Goal: Information Seeking & Learning: Learn about a topic

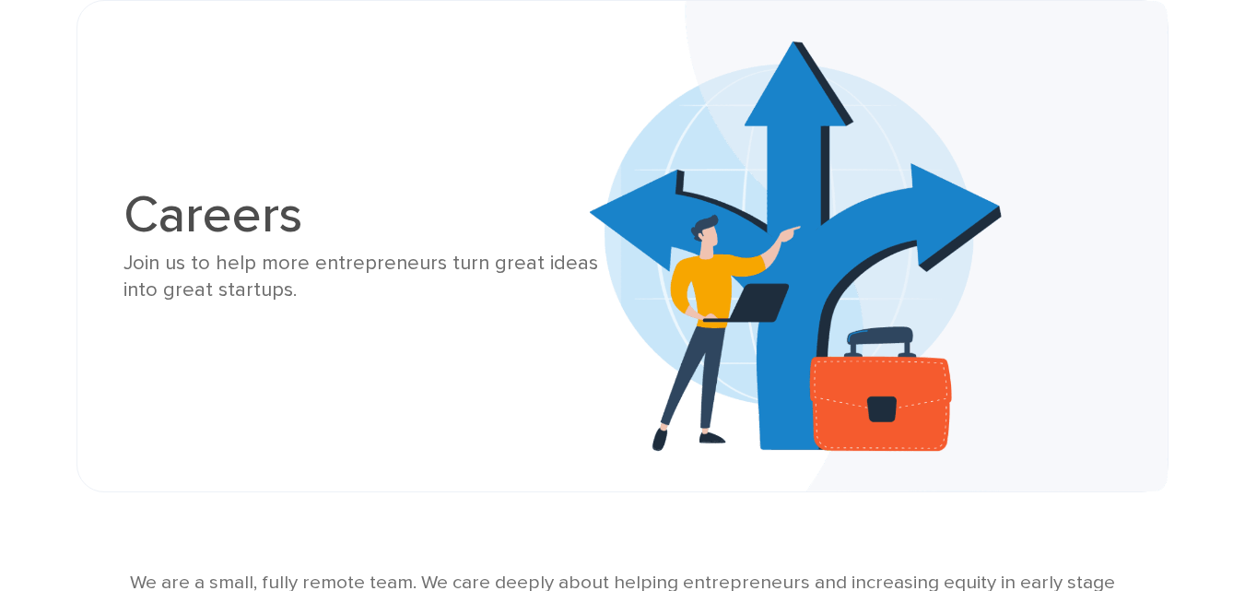
scroll to position [553, 0]
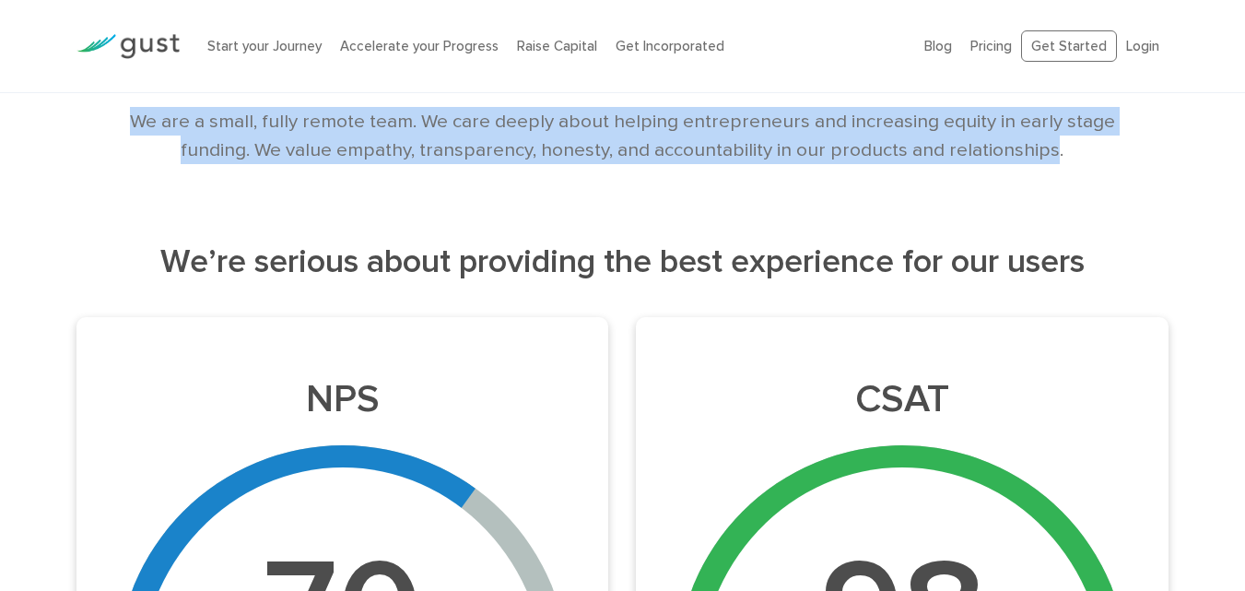
drag, startPoint x: 1058, startPoint y: 154, endPoint x: 127, endPoint y: 114, distance: 931.5
click at [127, 114] on p "We are a small, fully remote team. We care deeply about helping entrepreneurs a…" at bounding box center [623, 135] width 1004 height 57
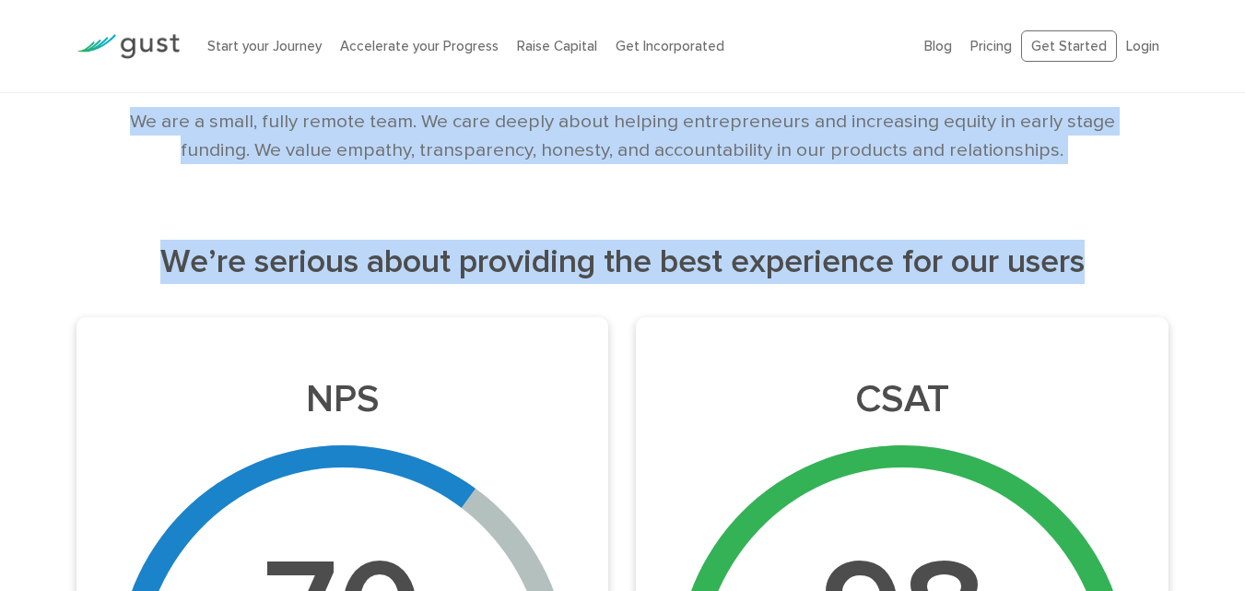
drag, startPoint x: 127, startPoint y: 114, endPoint x: 1161, endPoint y: 269, distance: 1045.4
click at [1161, 269] on h2 "We’re serious about providing the best experience for our users" at bounding box center [622, 262] width 1093 height 44
drag, startPoint x: 1147, startPoint y: 267, endPoint x: 88, endPoint y: 101, distance: 1071.7
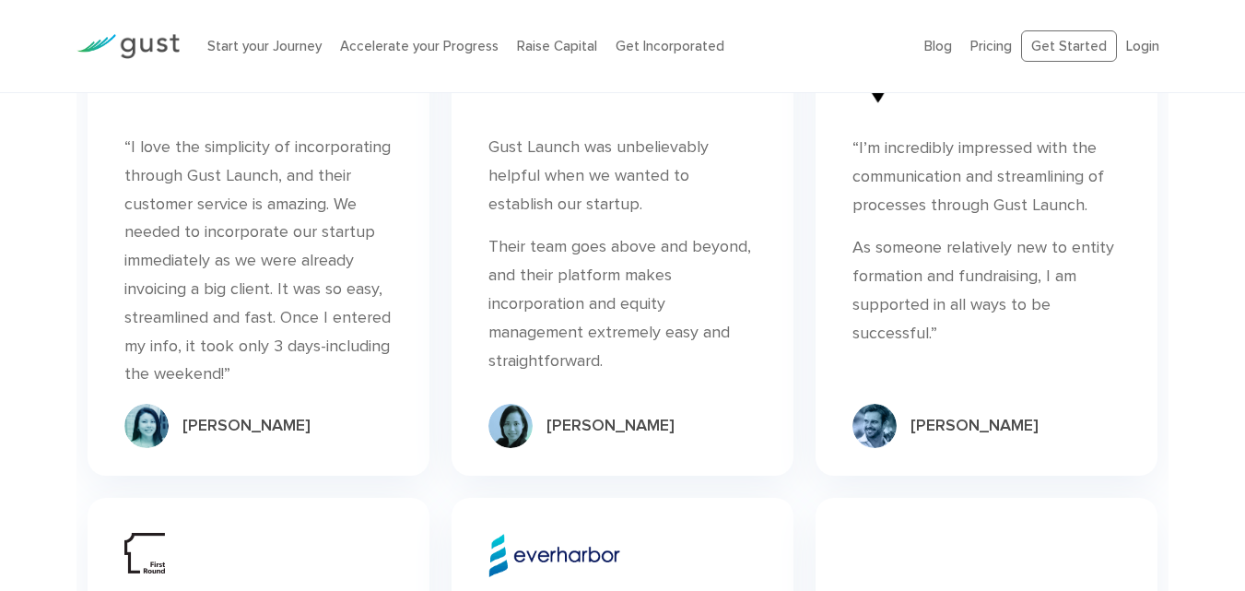
scroll to position [2409, 0]
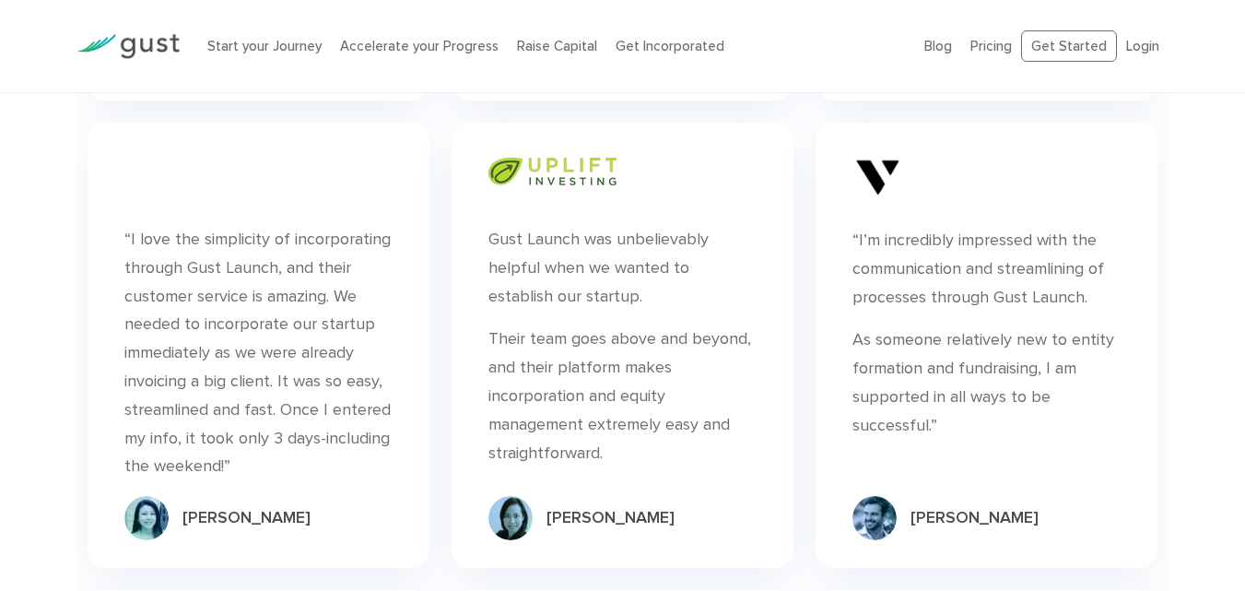
click at [564, 185] on img at bounding box center [552, 172] width 128 height 28
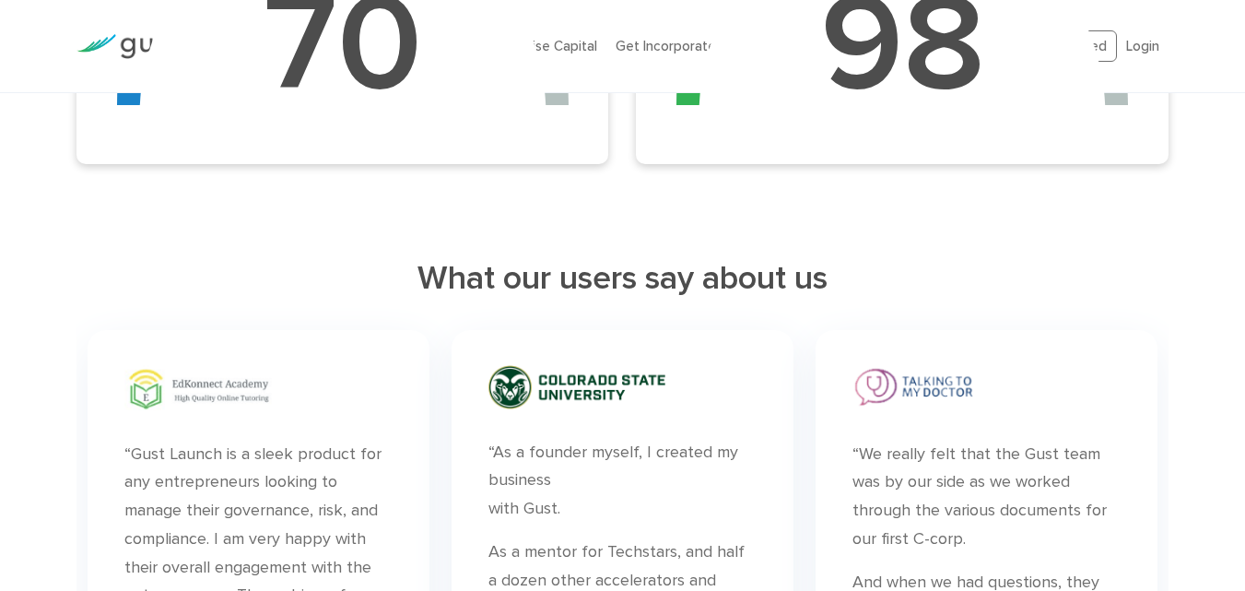
scroll to position [750, 0]
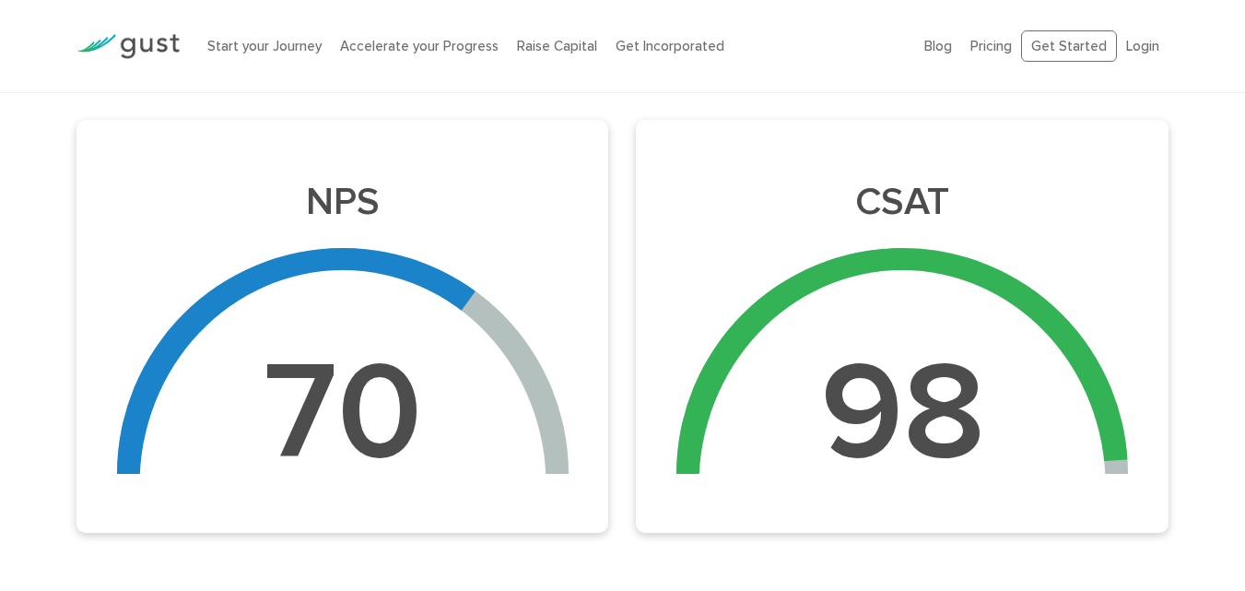
click at [448, 326] on div "70" at bounding box center [342, 484] width 406 height 429
click at [790, 278] on div at bounding box center [895, 360] width 464 height 253
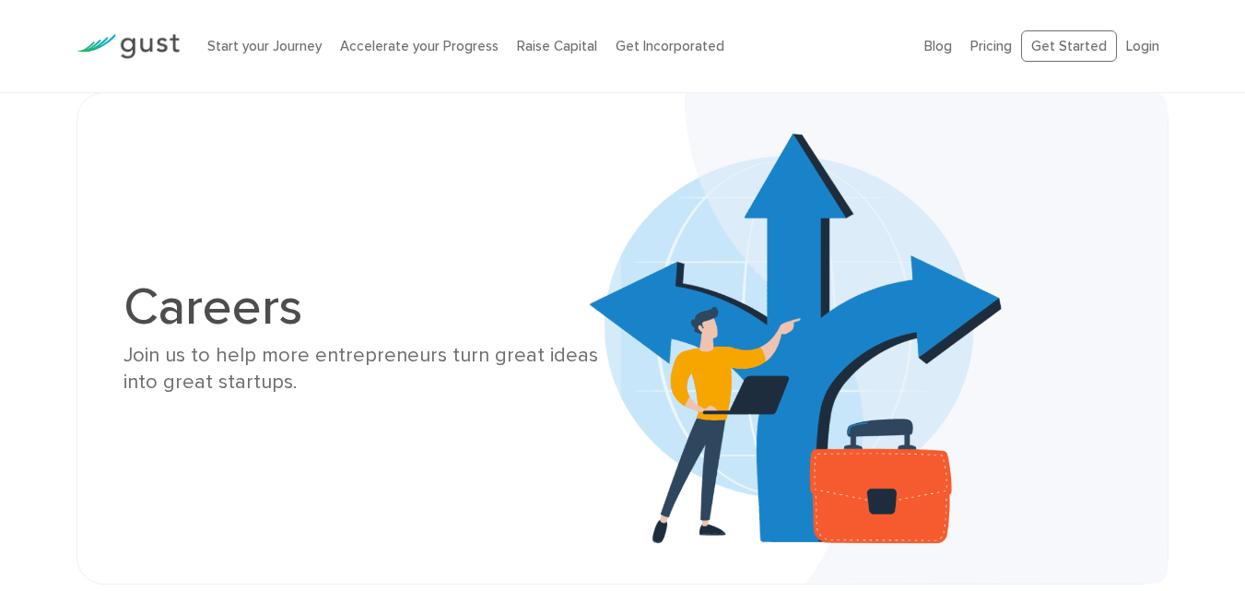
scroll to position [276, 0]
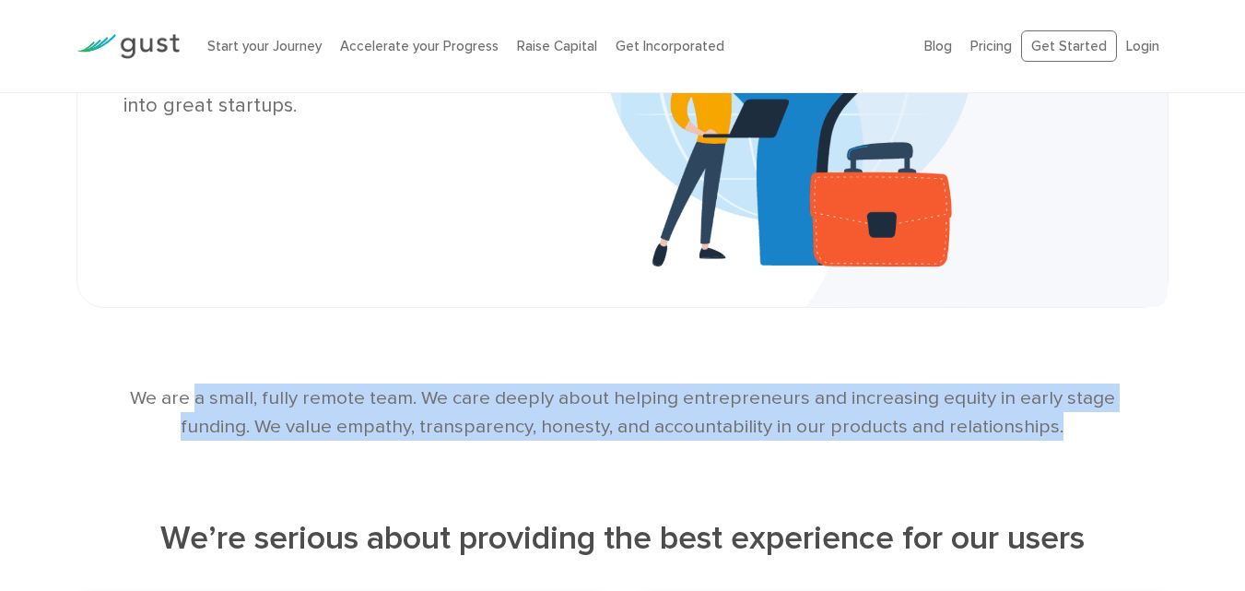
drag, startPoint x: 201, startPoint y: 396, endPoint x: 1201, endPoint y: 428, distance: 1000.3
click at [1201, 428] on div "We are a small, fully remote team. We care deeply about helping entrepreneurs a…" at bounding box center [622, 411] width 1245 height 57
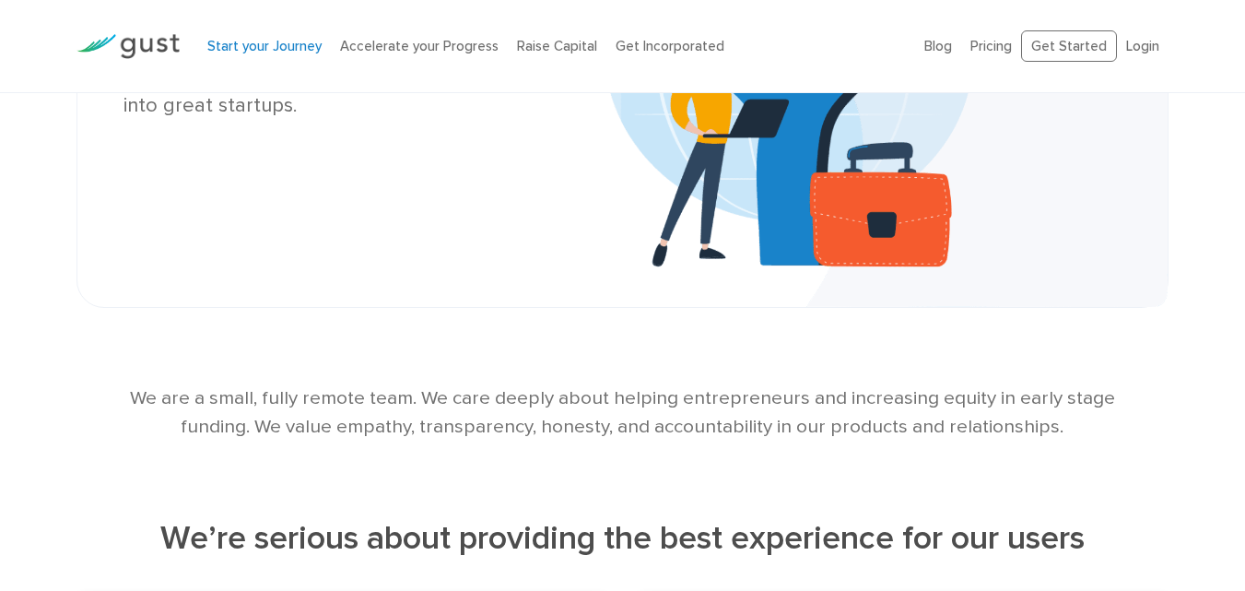
click at [288, 53] on link "Start your Journey" at bounding box center [264, 46] width 114 height 17
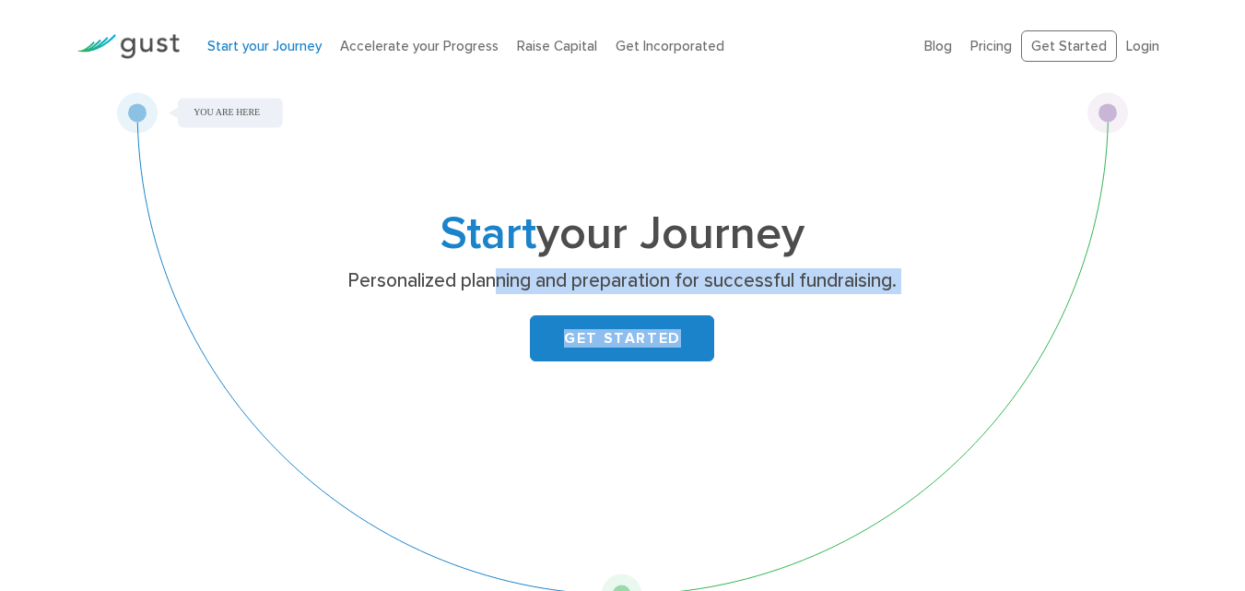
drag, startPoint x: 803, startPoint y: 287, endPoint x: 906, endPoint y: 297, distance: 103.7
click at [906, 297] on div "Start your Journey Personalized planning and preparation for successful fundrai…" at bounding box center [622, 313] width 728 height 201
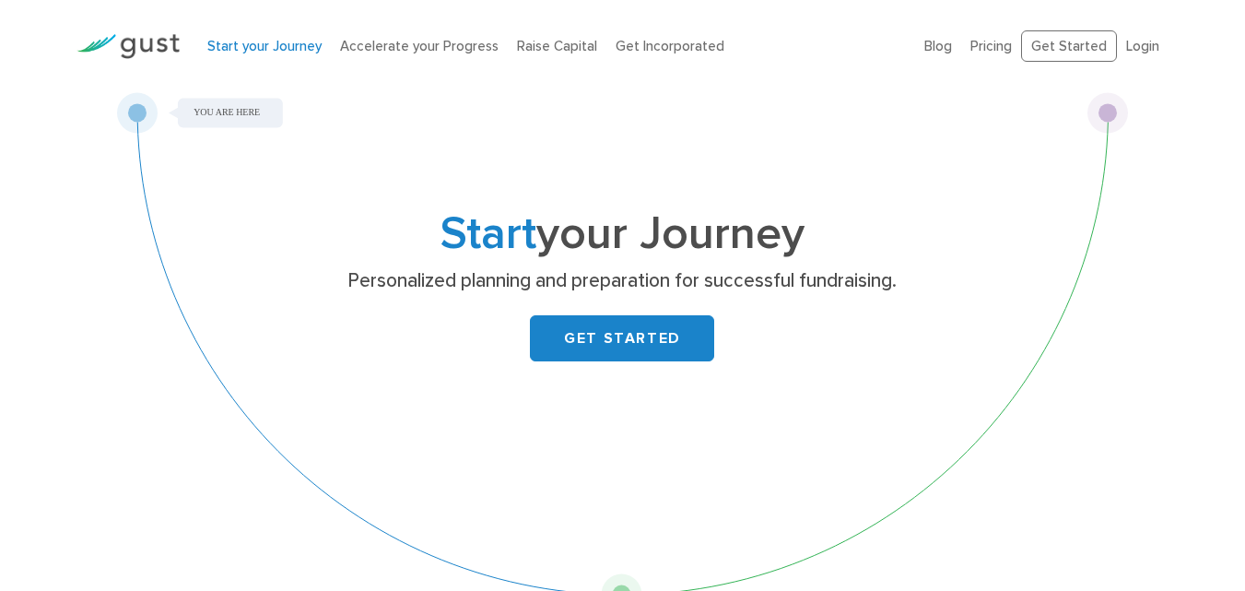
click at [906, 297] on div "Start your Journey Personalized planning and preparation for successful fundrai…" at bounding box center [622, 313] width 728 height 201
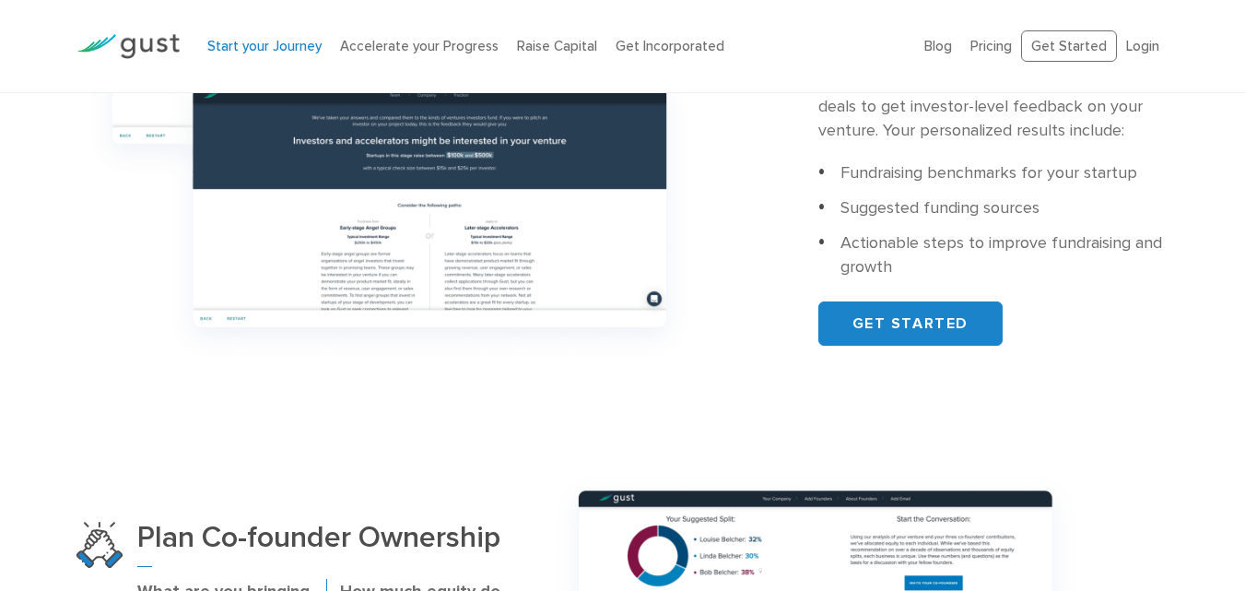
scroll to position [1106, 0]
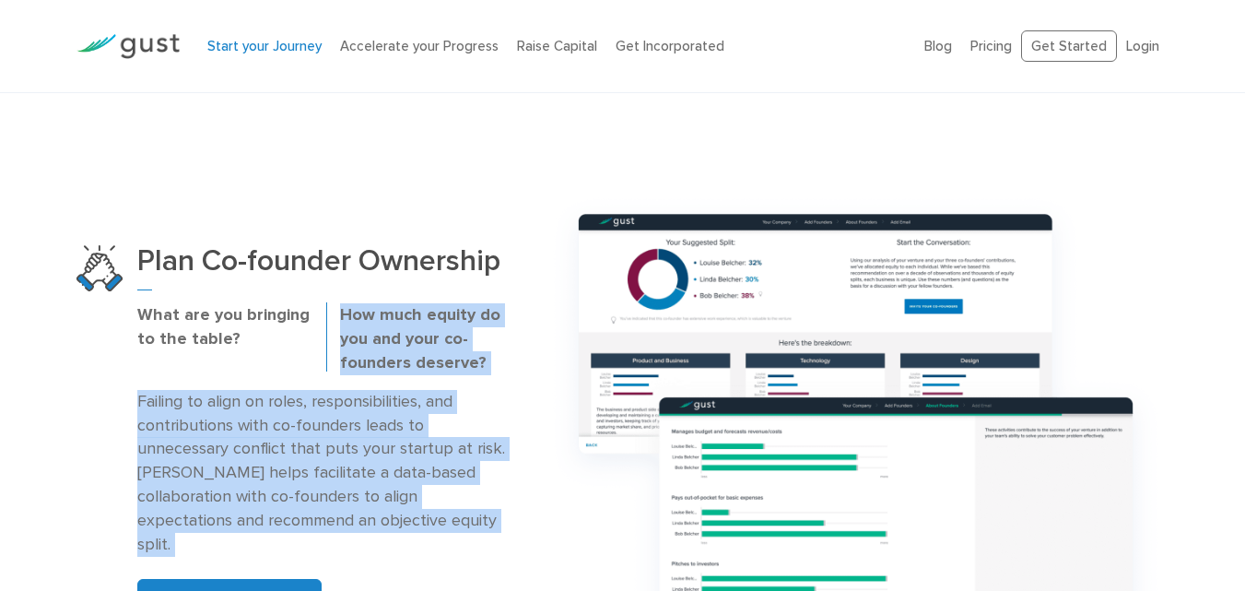
drag, startPoint x: 363, startPoint y: 362, endPoint x: 424, endPoint y: 548, distance: 195.8
click at [424, 548] on div "Plan Co-founder Ownership What are you bringing to the table? How much equity d…" at bounding box center [326, 434] width 379 height 378
click at [406, 508] on p "Failing to align on roles, responsibilities, and contributions with co-founders…" at bounding box center [326, 473] width 379 height 167
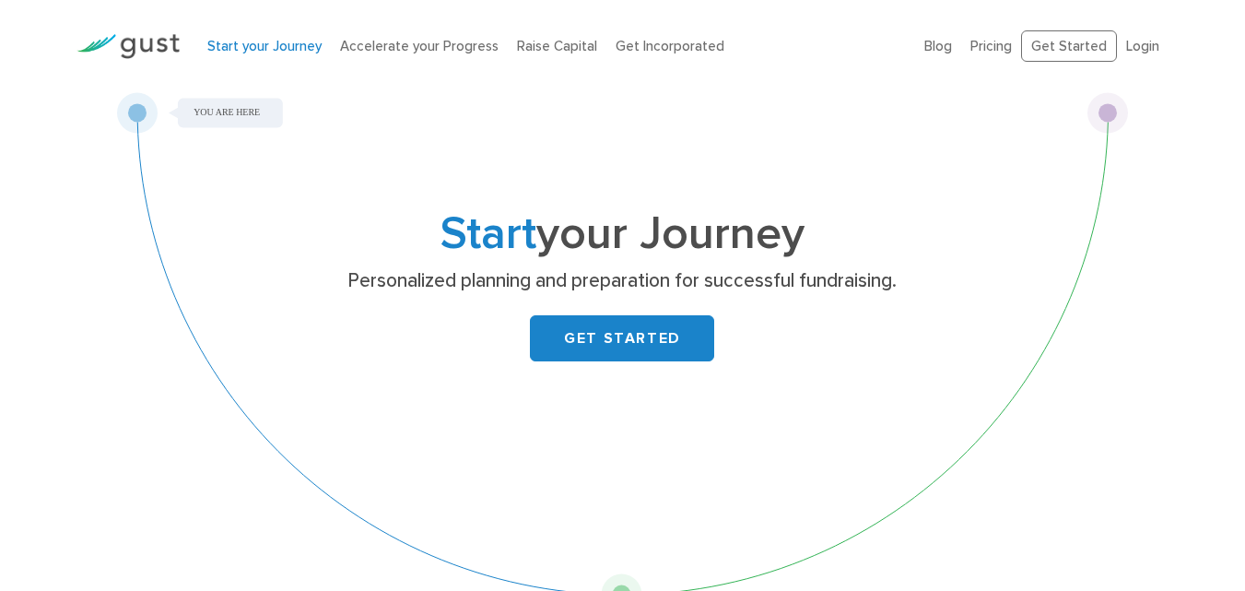
scroll to position [184, 0]
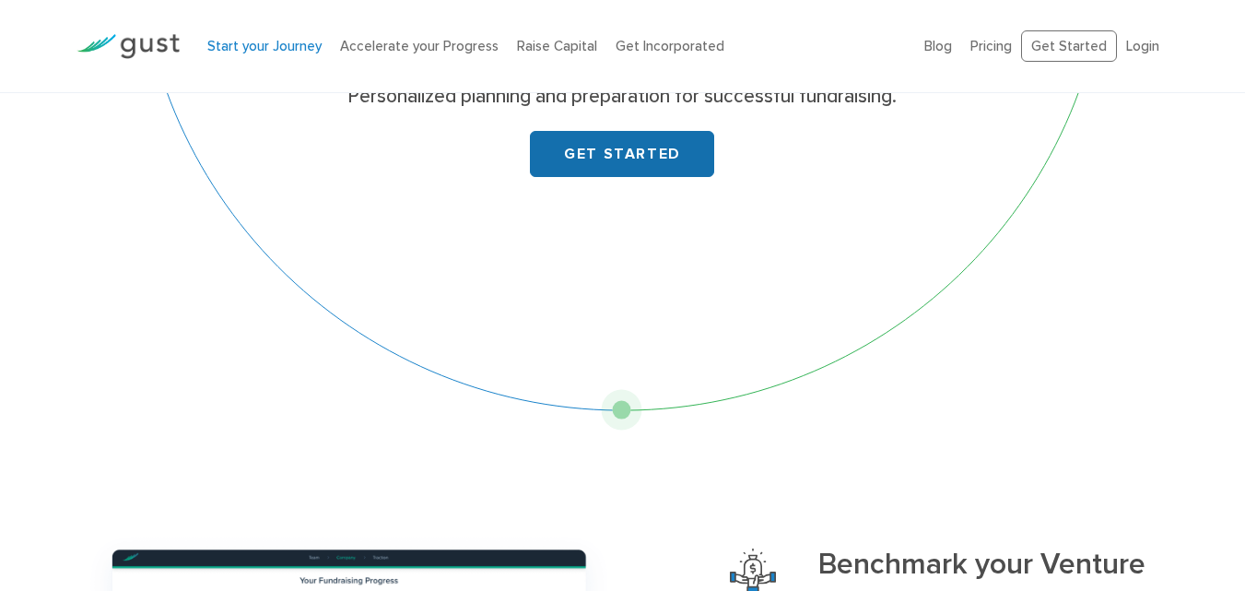
click at [630, 143] on link "GET STARTED" at bounding box center [622, 154] width 184 height 46
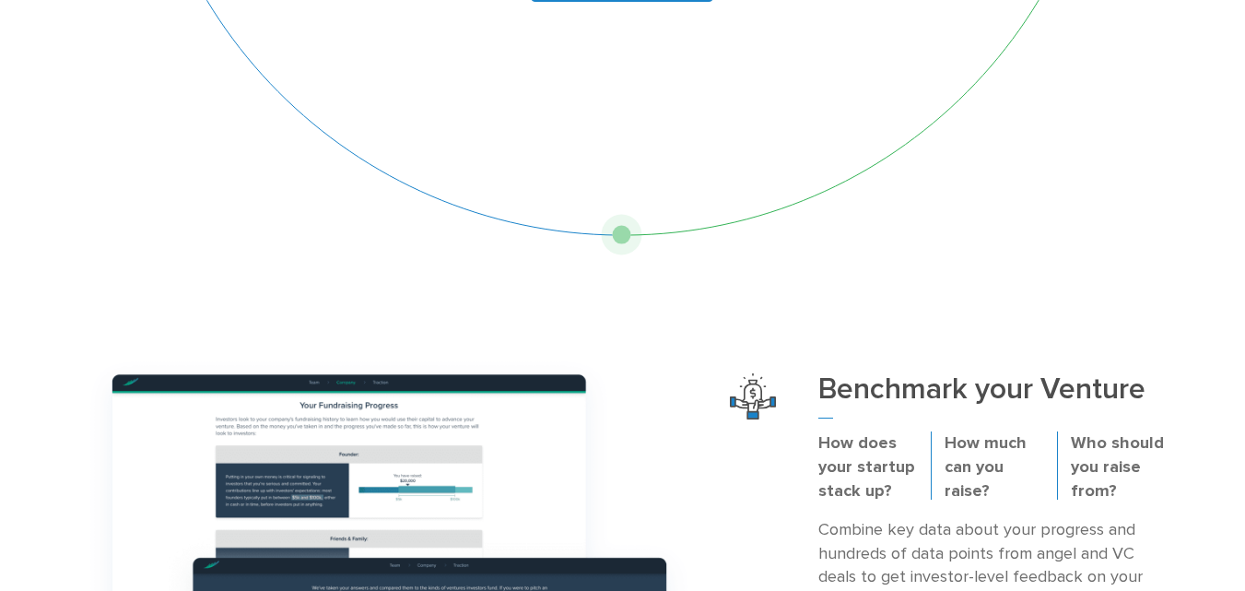
scroll to position [0, 0]
